Goal: Navigation & Orientation: Find specific page/section

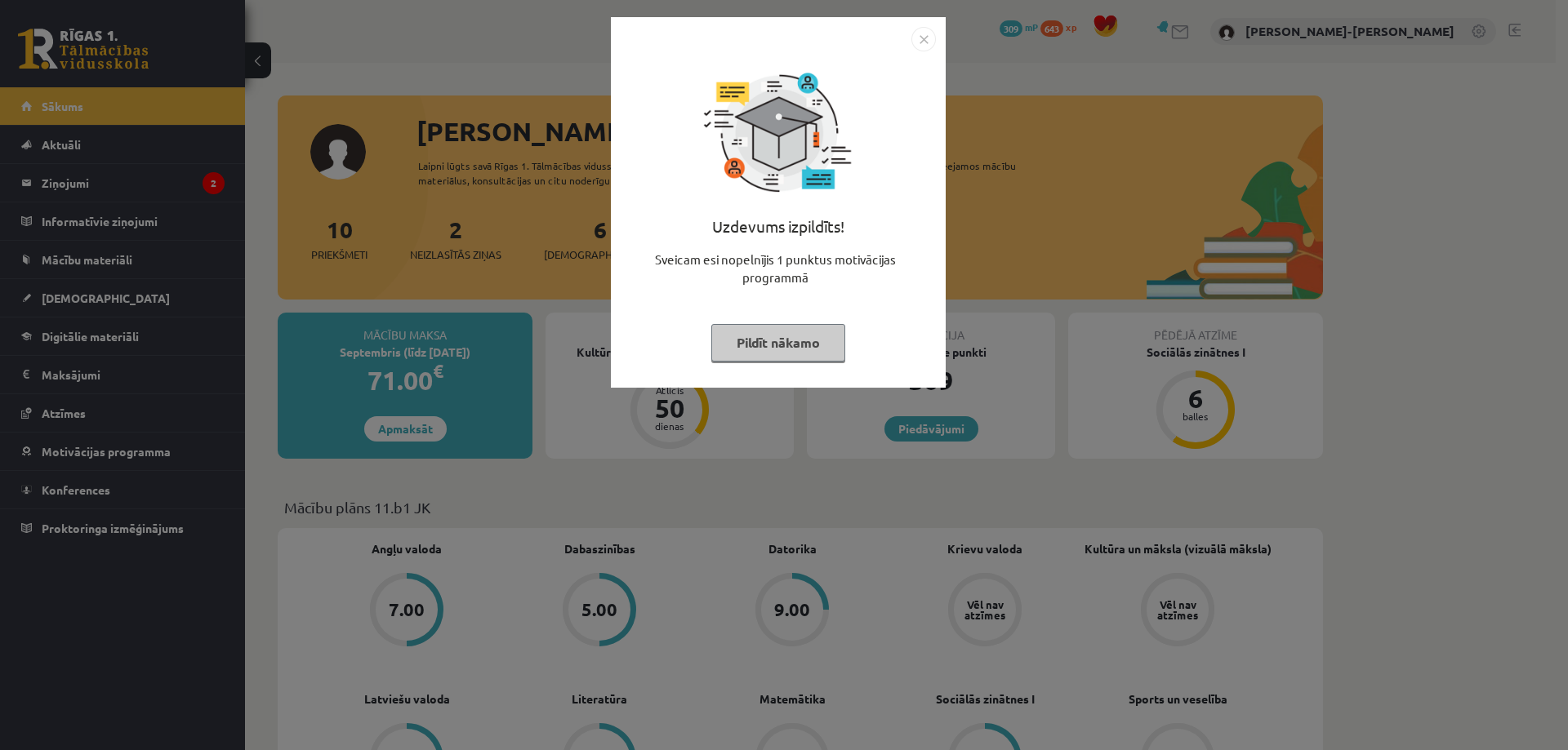
click at [771, 347] on button "Pildīt nākamo" at bounding box center [778, 342] width 134 height 38
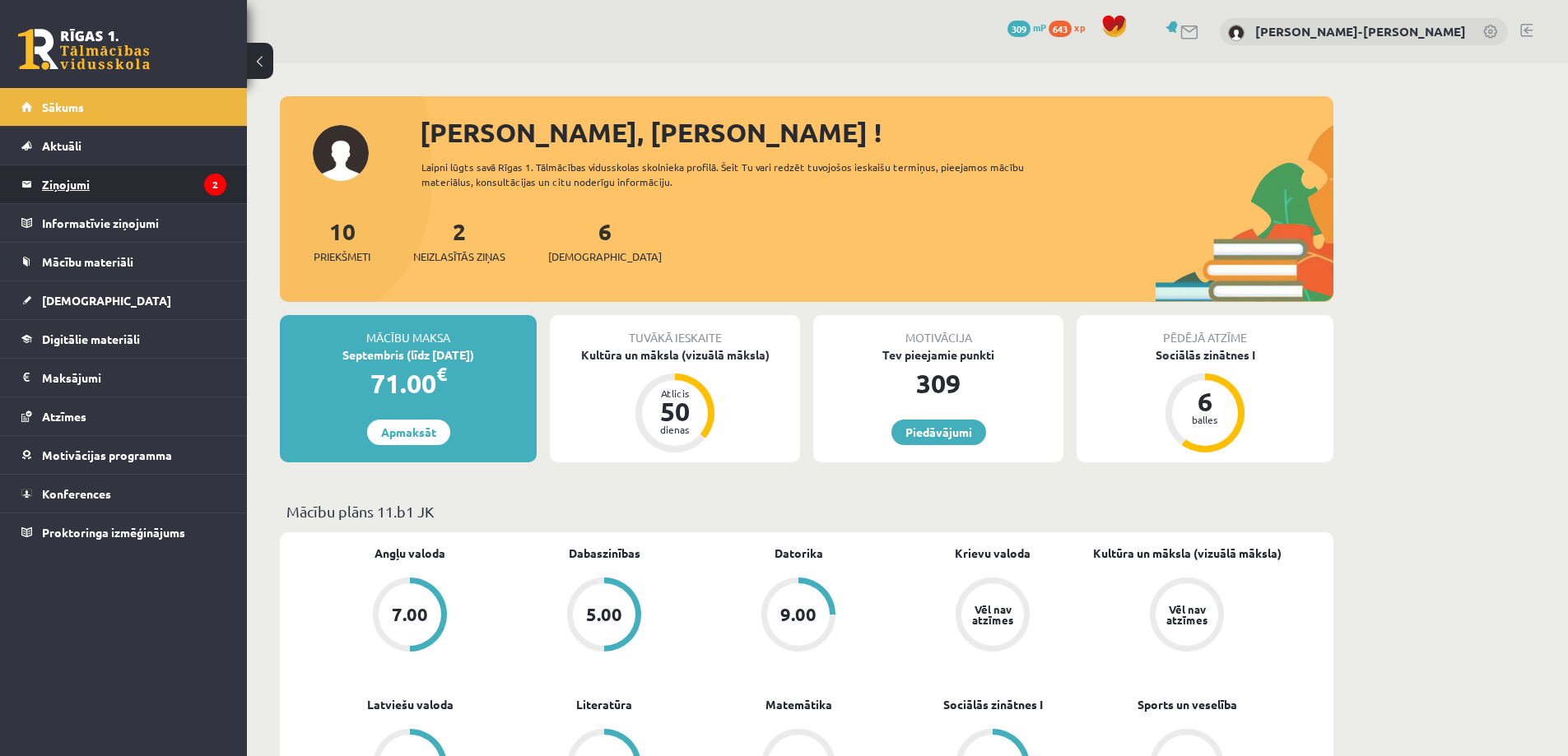
click at [70, 180] on legend "Ziņojumi 2" at bounding box center [133, 184] width 184 height 38
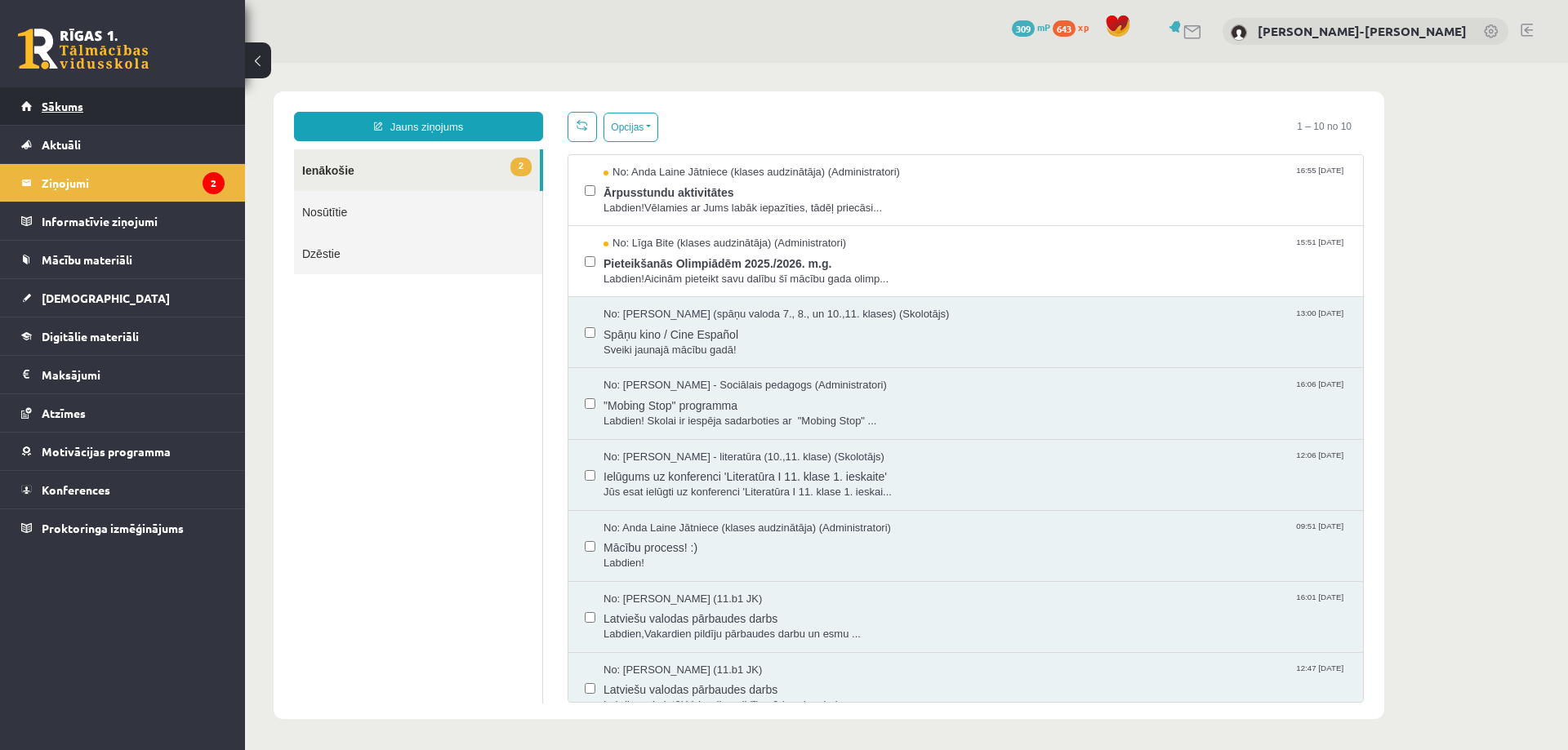
click at [49, 112] on link "Sākums" at bounding box center [123, 107] width 203 height 38
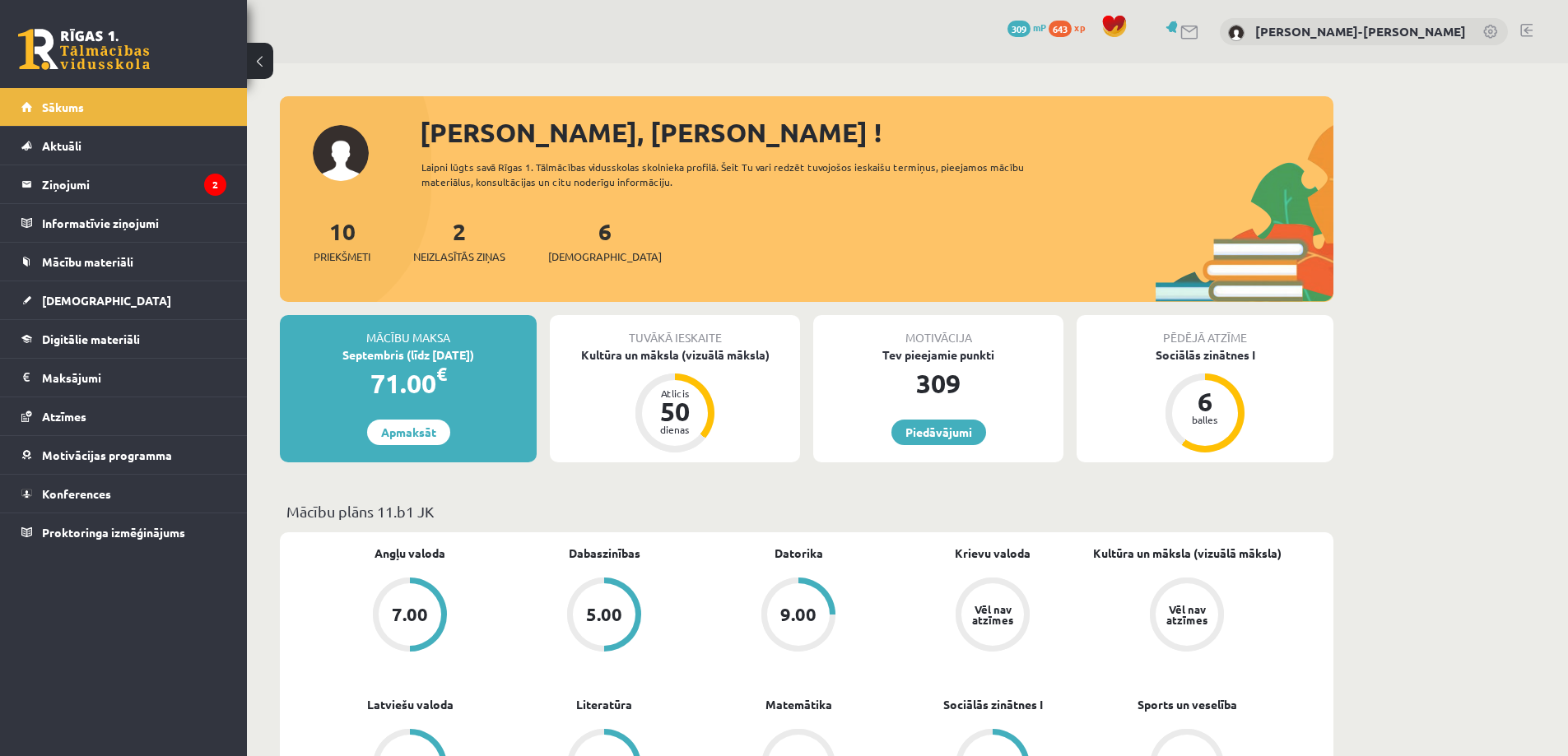
click at [1524, 33] on link at bounding box center [1526, 30] width 12 height 13
click at [67, 117] on link "Sākums" at bounding box center [124, 107] width 205 height 38
click at [1522, 29] on link at bounding box center [1526, 30] width 12 height 13
